Goal: Navigation & Orientation: Find specific page/section

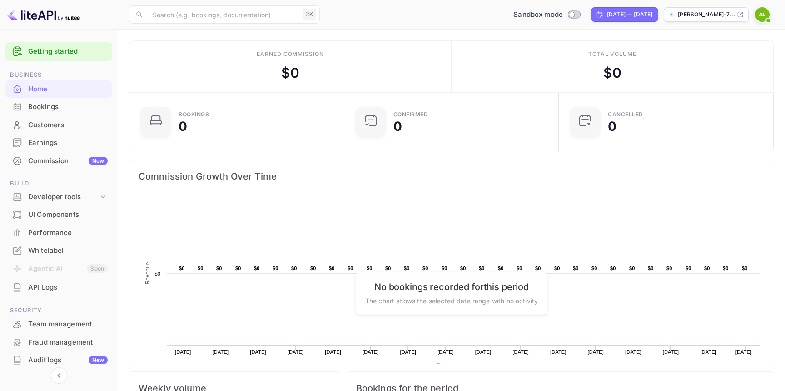
click at [53, 116] on li "Customers" at bounding box center [58, 125] width 107 height 18
click at [53, 105] on div "Bookings" at bounding box center [67, 107] width 79 height 10
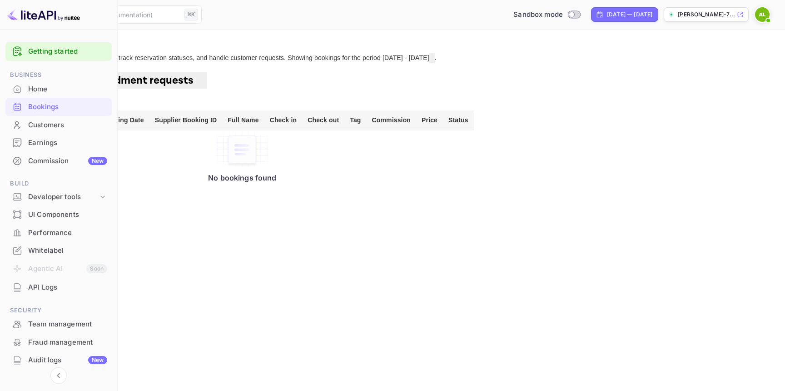
click at [64, 90] on div "Home" at bounding box center [67, 89] width 79 height 10
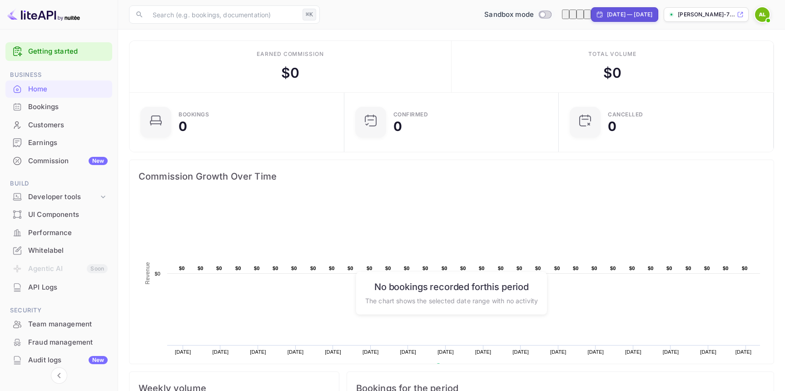
click at [534, 15] on input "Switch to Production mode" at bounding box center [543, 14] width 18 height 6
checkbox input "true"
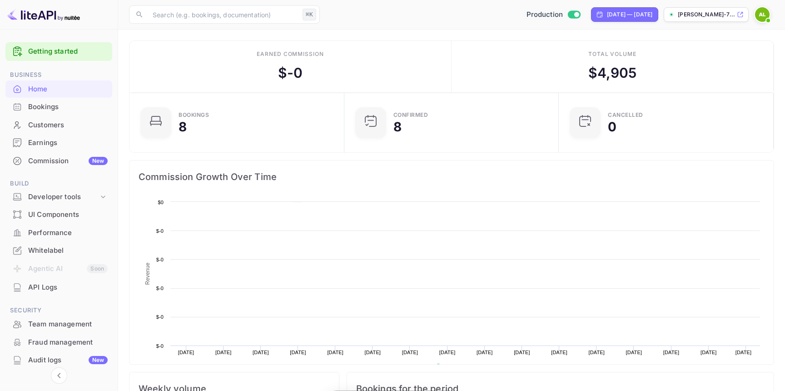
scroll to position [148, 209]
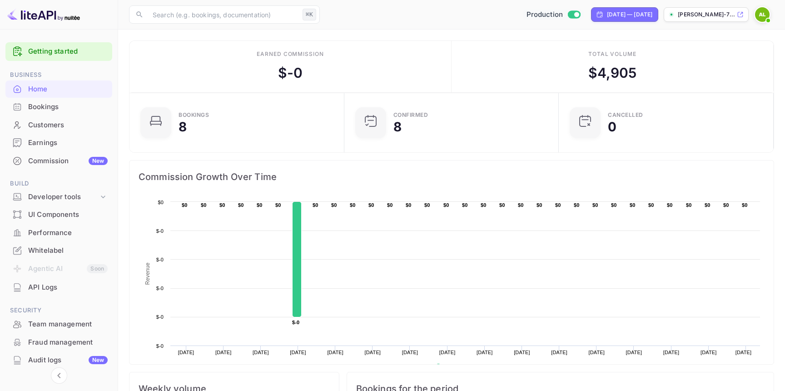
click at [71, 110] on div "Bookings" at bounding box center [67, 107] width 79 height 10
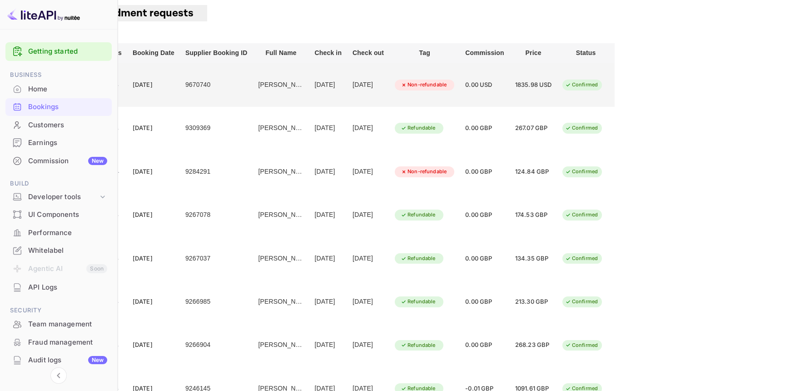
scroll to position [68, 0]
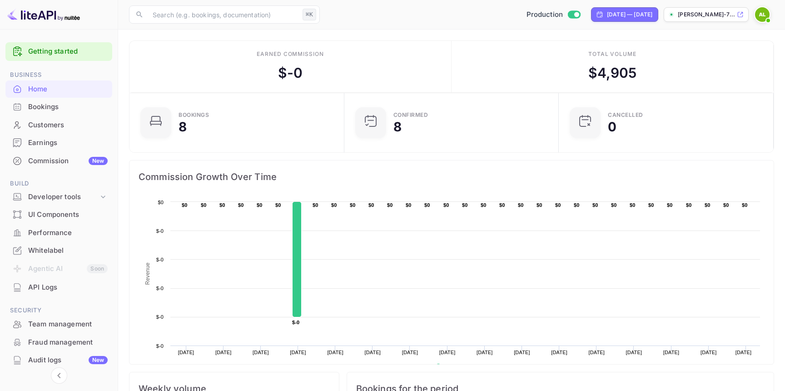
scroll to position [0, 0]
click at [691, 14] on p "[PERSON_NAME]-7..." at bounding box center [706, 14] width 57 height 8
